Goal: Check status

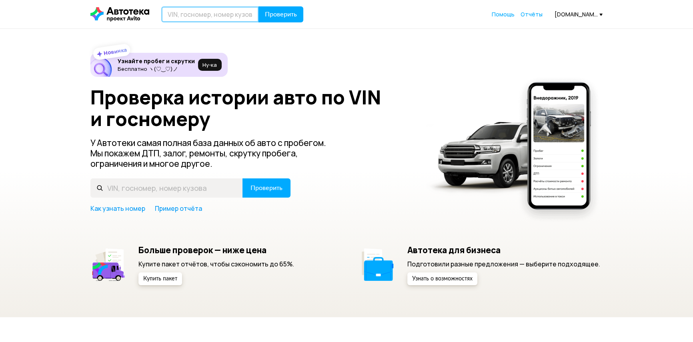
click at [194, 16] on input "text" at bounding box center [210, 14] width 98 height 16
type input "С496ВС68"
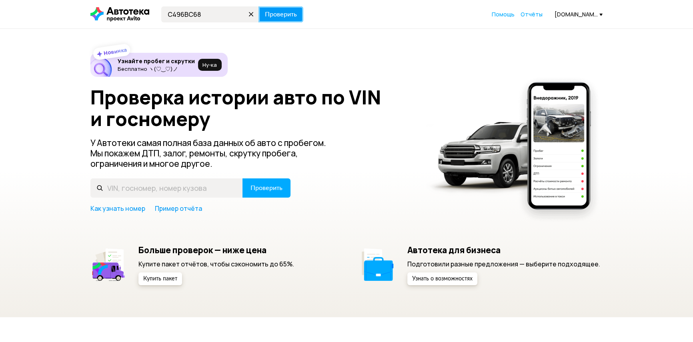
click at [292, 14] on span "Проверить" at bounding box center [281, 14] width 32 height 6
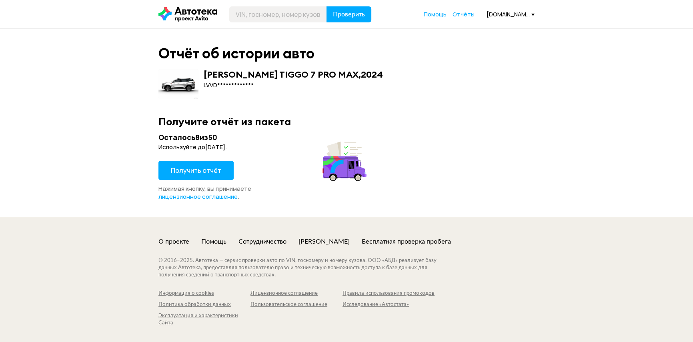
click at [197, 177] on button "Получить отчёт" at bounding box center [196, 170] width 75 height 19
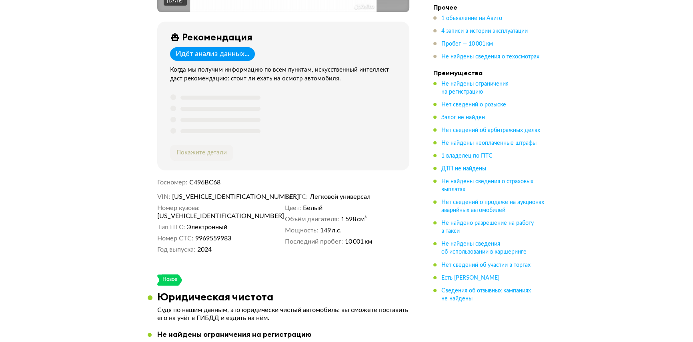
scroll to position [291, 0]
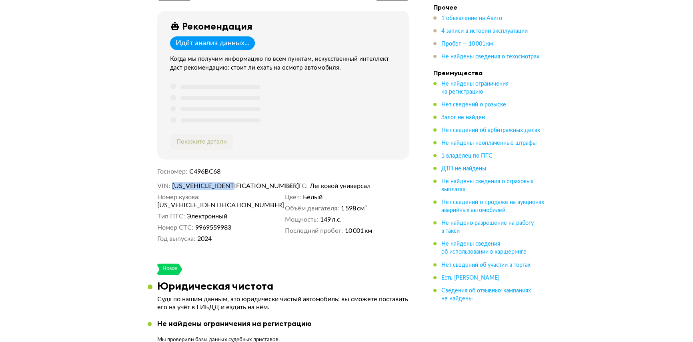
drag, startPoint x: 245, startPoint y: 184, endPoint x: 172, endPoint y: 180, distance: 72.6
click at [172, 182] on dd "[US_VEHICLE_IDENTIFICATION_NUMBER]" at bounding box center [227, 186] width 110 height 8
copy span "[US_VEHICLE_IDENTIFICATION_NUMBER]"
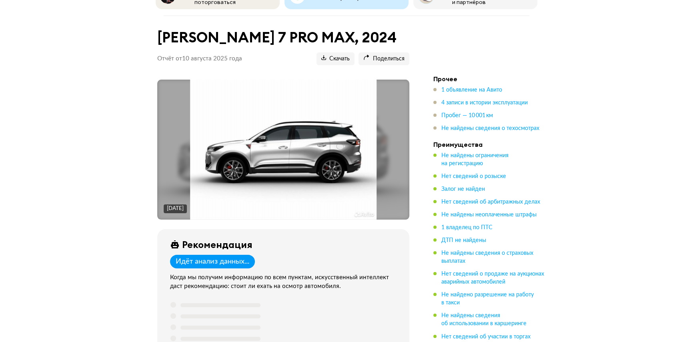
scroll to position [0, 0]
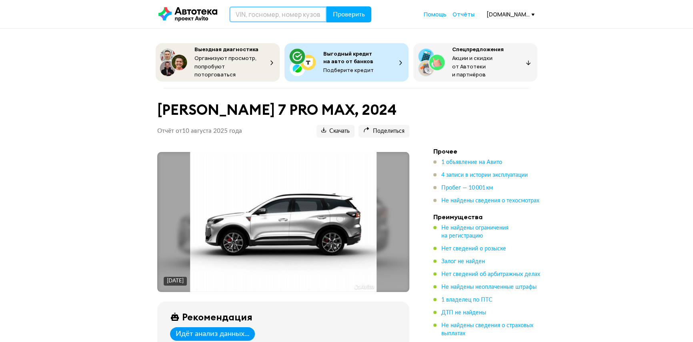
click at [255, 13] on input "text" at bounding box center [278, 14] width 98 height 16
paste input "[US_VEHICLE_IDENTIFICATION_NUMBER]"
type input "[US_VEHICLE_IDENTIFICATION_NUMBER]"
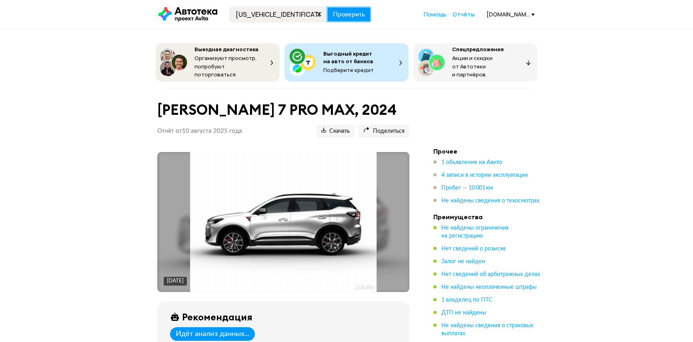
click at [360, 12] on span "Проверить" at bounding box center [349, 14] width 32 height 6
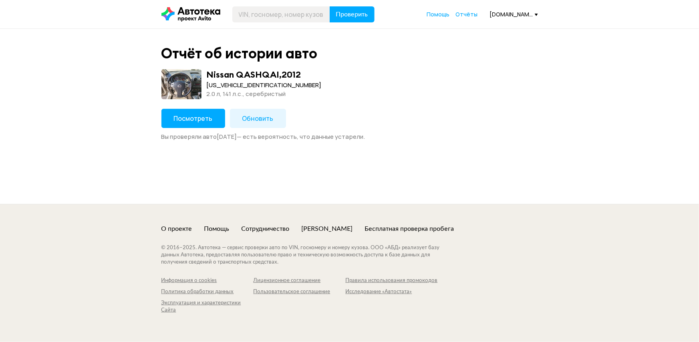
click at [167, 116] on button "Посмотреть" at bounding box center [193, 118] width 64 height 19
